Goal: Navigation & Orientation: Find specific page/section

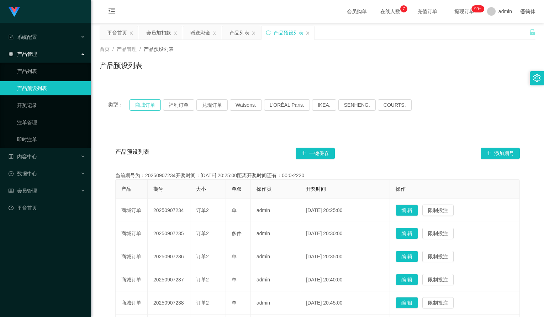
click at [143, 101] on button "商城订单" at bounding box center [145, 104] width 31 height 11
click at [174, 107] on button "福利订单" at bounding box center [178, 104] width 31 height 11
click at [146, 106] on button "商城订单" at bounding box center [145, 104] width 31 height 11
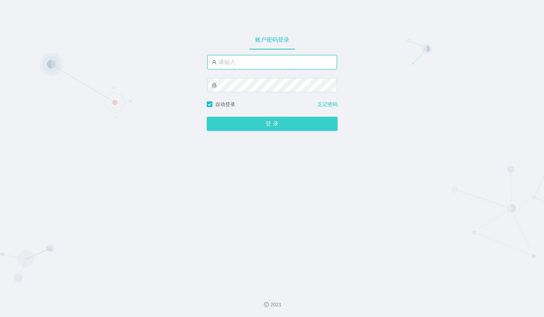
type input "admin"
click at [250, 122] on button "登 录" at bounding box center [272, 124] width 131 height 14
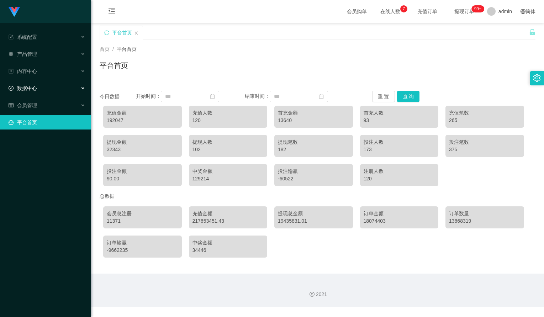
click at [73, 90] on div "数据中心" at bounding box center [45, 88] width 91 height 14
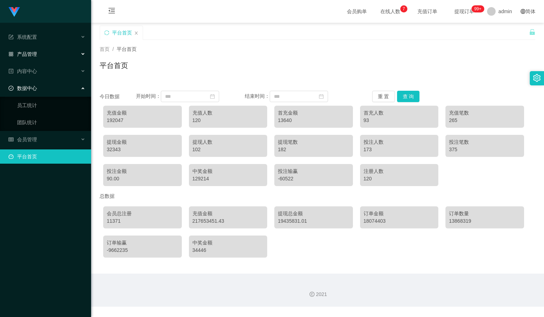
click at [76, 57] on div "产品管理" at bounding box center [45, 54] width 91 height 14
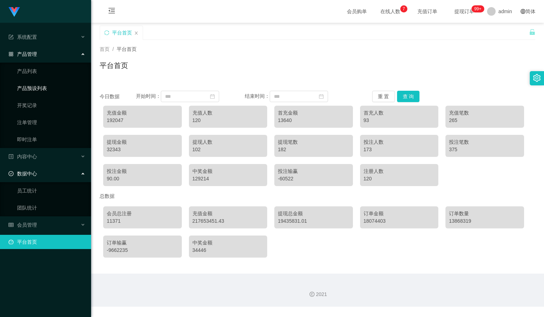
click at [38, 89] on link "产品预设列表" at bounding box center [51, 88] width 68 height 14
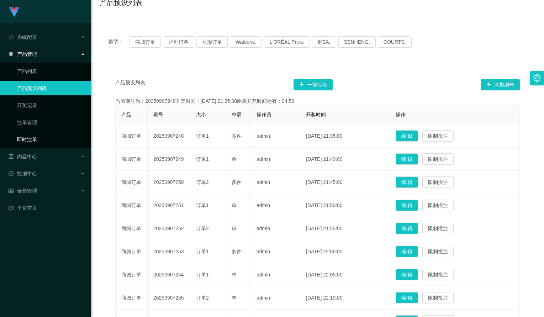
scroll to position [71, 0]
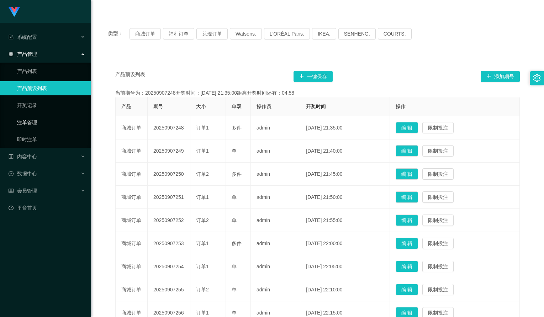
click at [39, 121] on link "注单管理" at bounding box center [51, 122] width 68 height 14
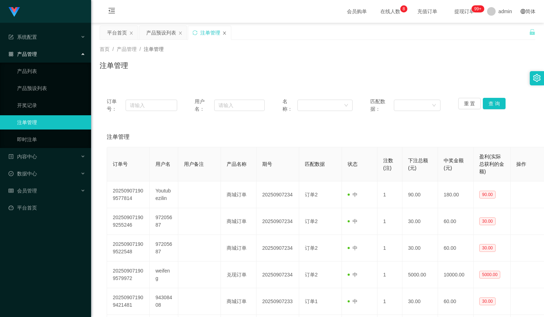
click at [225, 35] on icon "图标: close" at bounding box center [224, 33] width 4 height 4
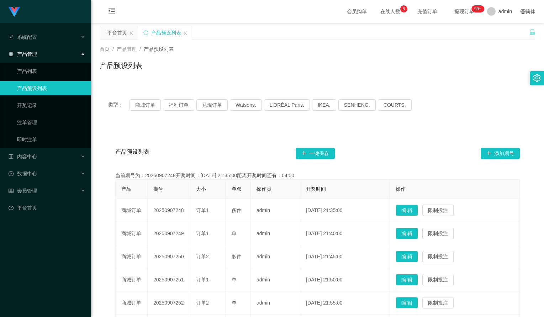
click at [80, 57] on div "产品管理" at bounding box center [45, 54] width 91 height 14
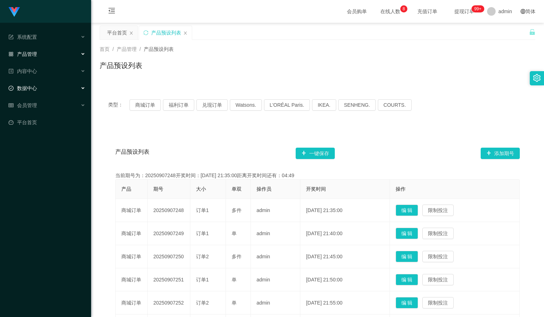
click at [71, 87] on div "数据中心" at bounding box center [45, 88] width 91 height 14
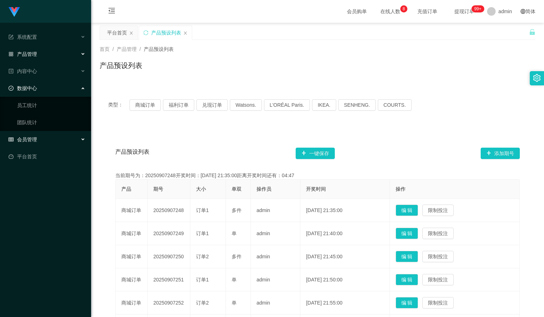
click at [62, 140] on div "会员管理" at bounding box center [45, 139] width 91 height 14
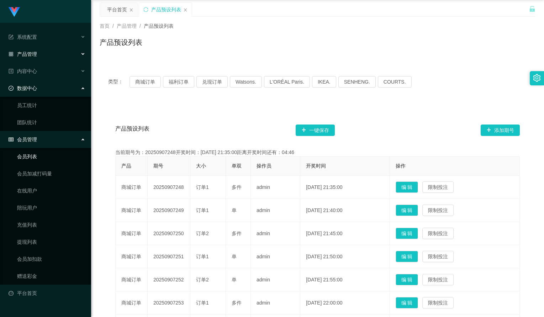
scroll to position [36, 0]
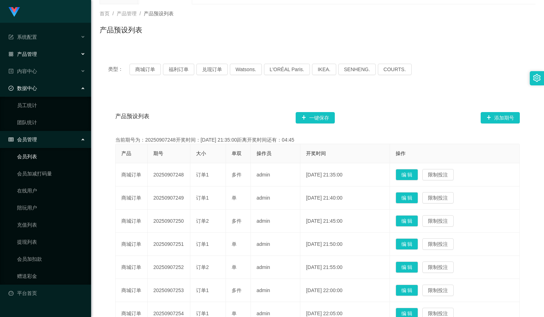
click at [47, 161] on link "会员列表" at bounding box center [51, 156] width 68 height 14
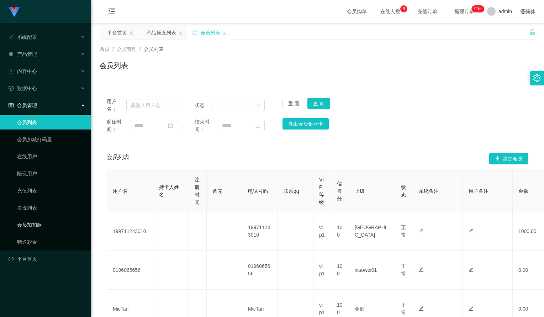
click at [33, 223] on link "会员加扣款" at bounding box center [51, 225] width 68 height 14
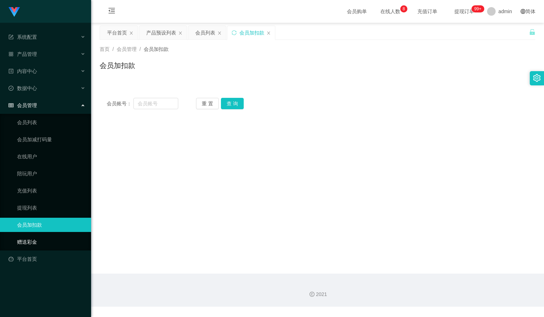
click at [33, 239] on link "赠送彩金" at bounding box center [51, 242] width 68 height 14
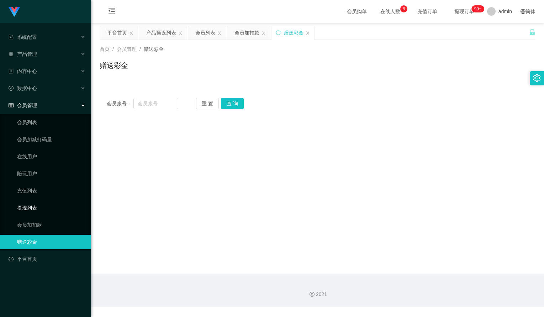
click at [35, 210] on link "提现列表" at bounding box center [51, 208] width 68 height 14
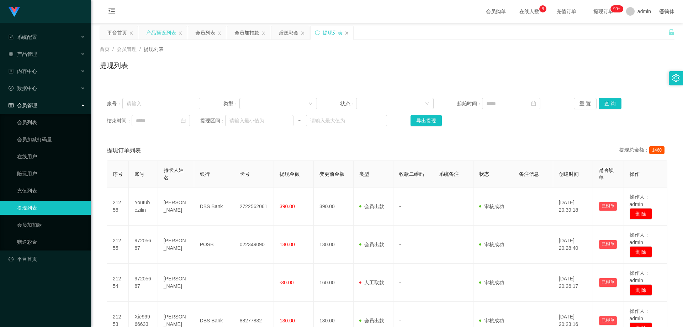
click at [166, 35] on div "产品预设列表" at bounding box center [161, 33] width 30 height 14
